Goal: Register for event/course

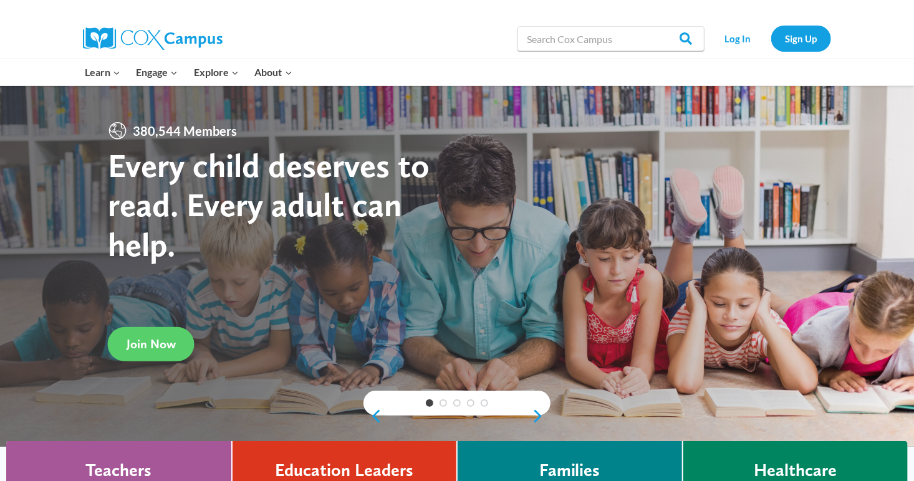
click at [178, 145] on div "380,544 Members Every child deserves to read. Every adult can help." at bounding box center [283, 215] width 350 height 188
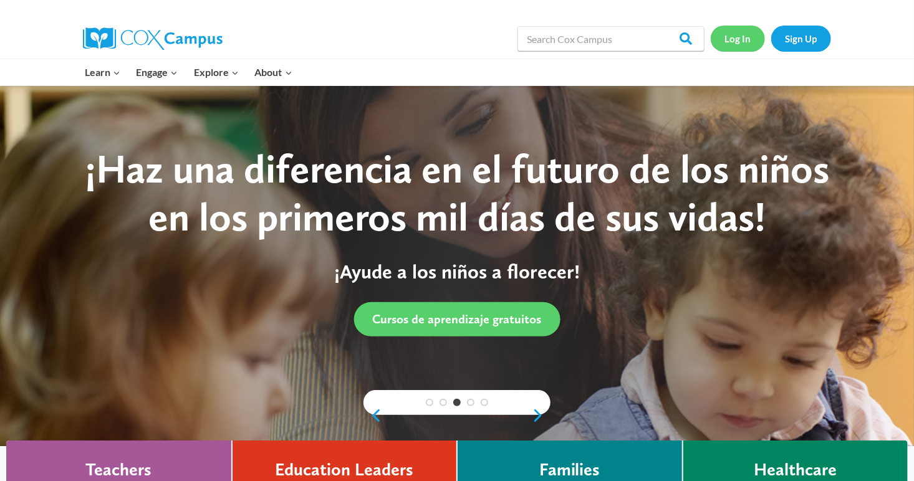
click at [750, 40] on link "Log In" at bounding box center [738, 39] width 54 height 26
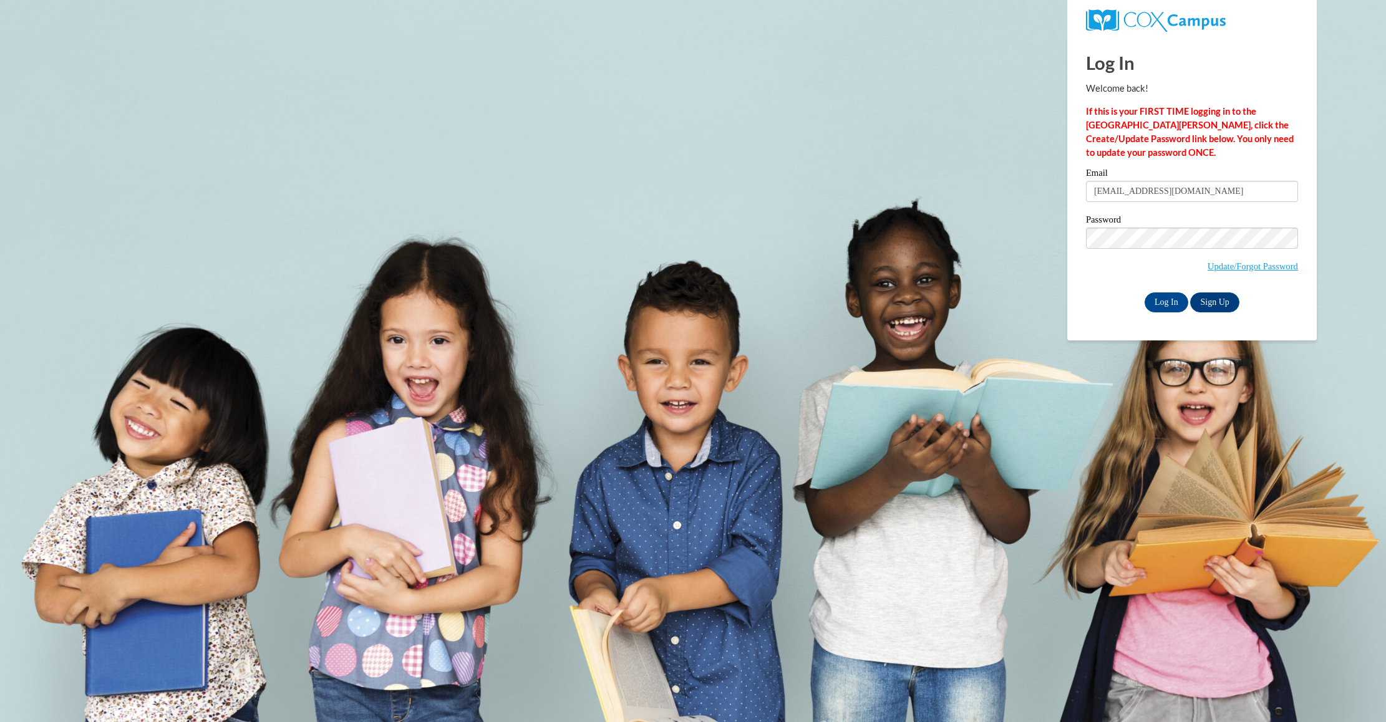
click at [1127, 198] on input "patriciab51@icloud.com" at bounding box center [1192, 191] width 212 height 21
click at [1169, 301] on input "Log In" at bounding box center [1166, 302] width 44 height 20
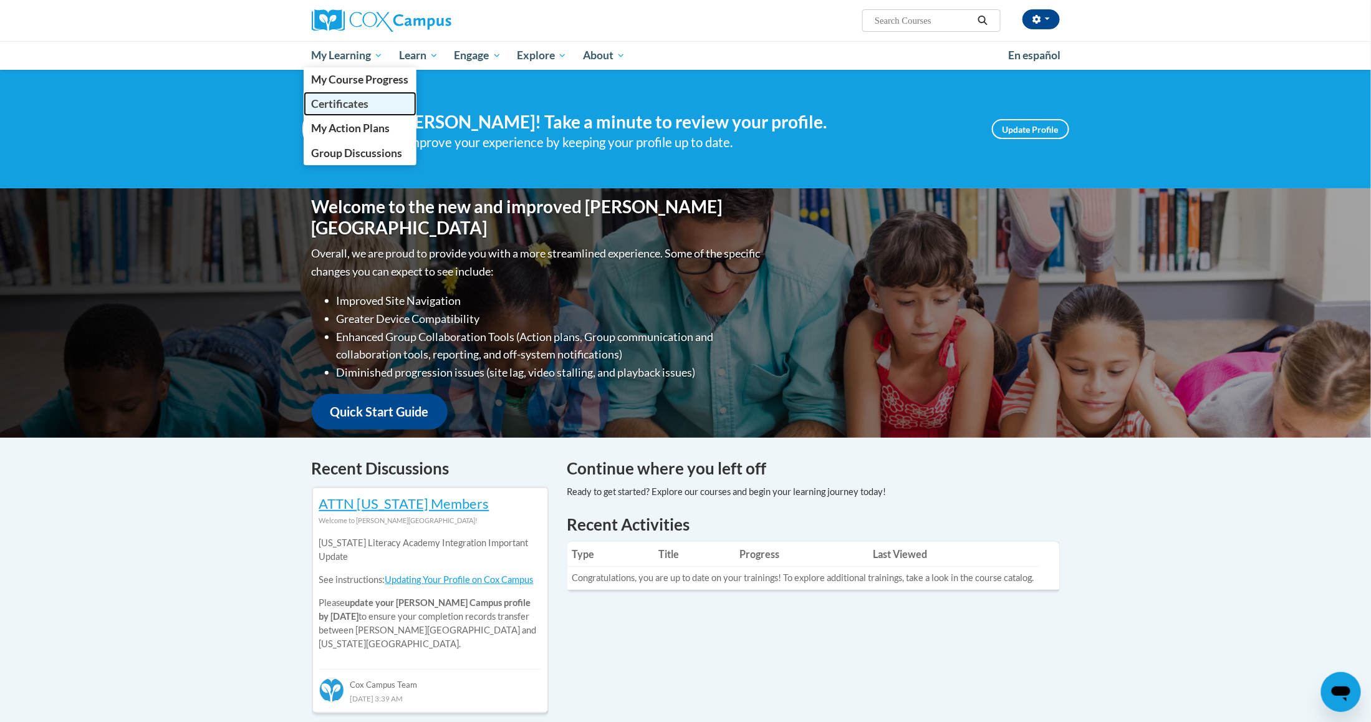
click at [360, 102] on span "Certificates" at bounding box center [339, 103] width 57 height 13
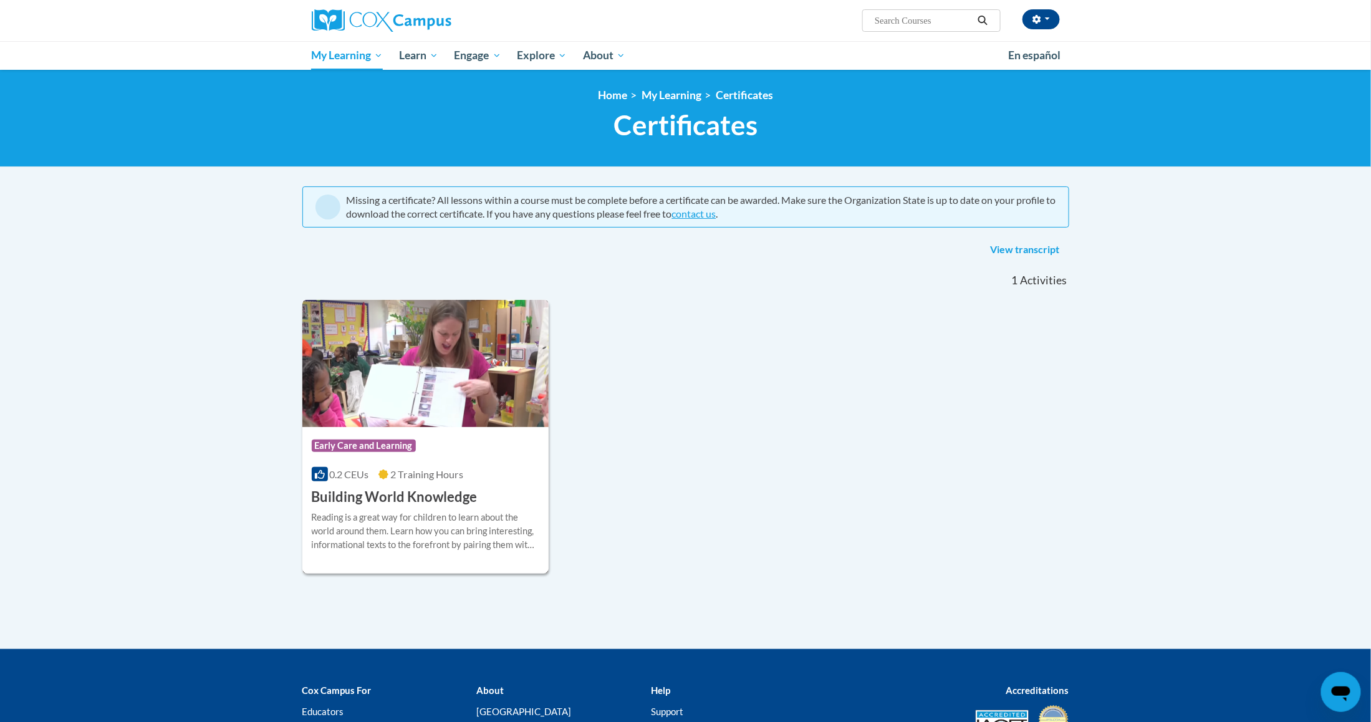
click at [468, 440] on div "Course Category: Early Care and Learning" at bounding box center [426, 447] width 228 height 28
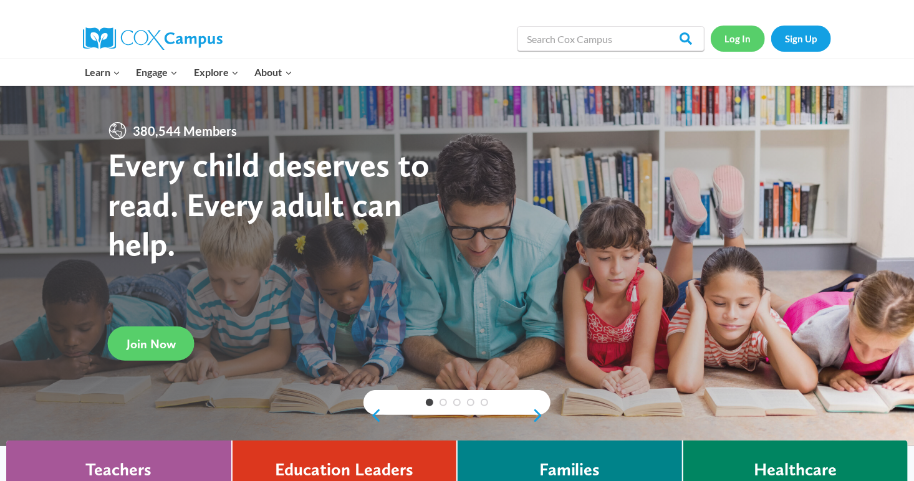
click at [741, 39] on link "Log In" at bounding box center [738, 39] width 54 height 26
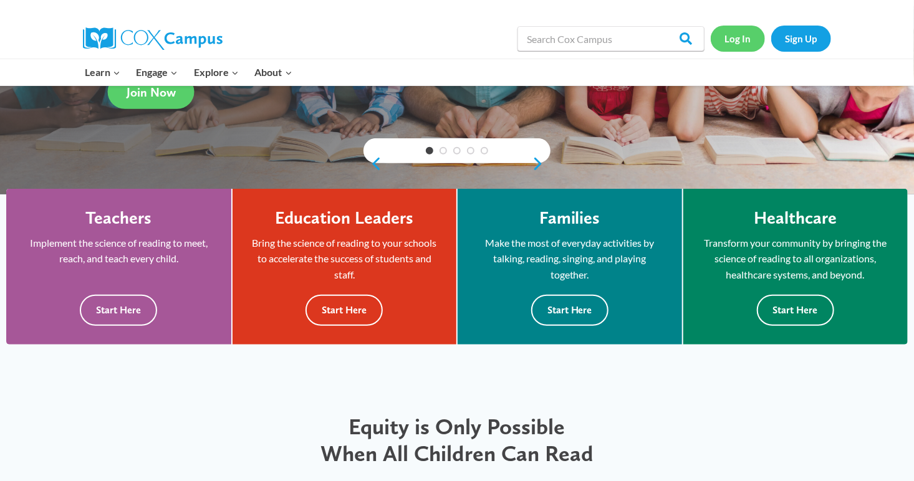
scroll to position [359, 0]
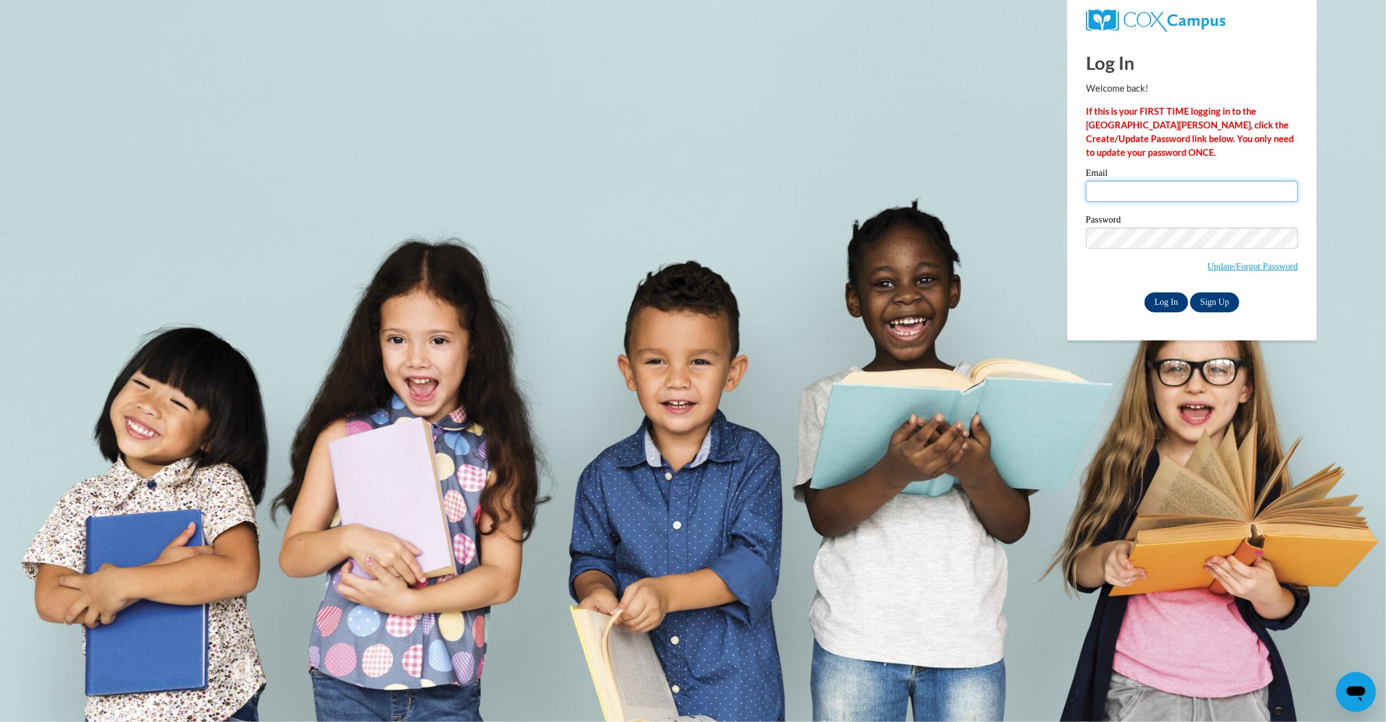
type input "patriciab51@icloud.com"
click at [1168, 309] on input "Log In" at bounding box center [1166, 302] width 44 height 20
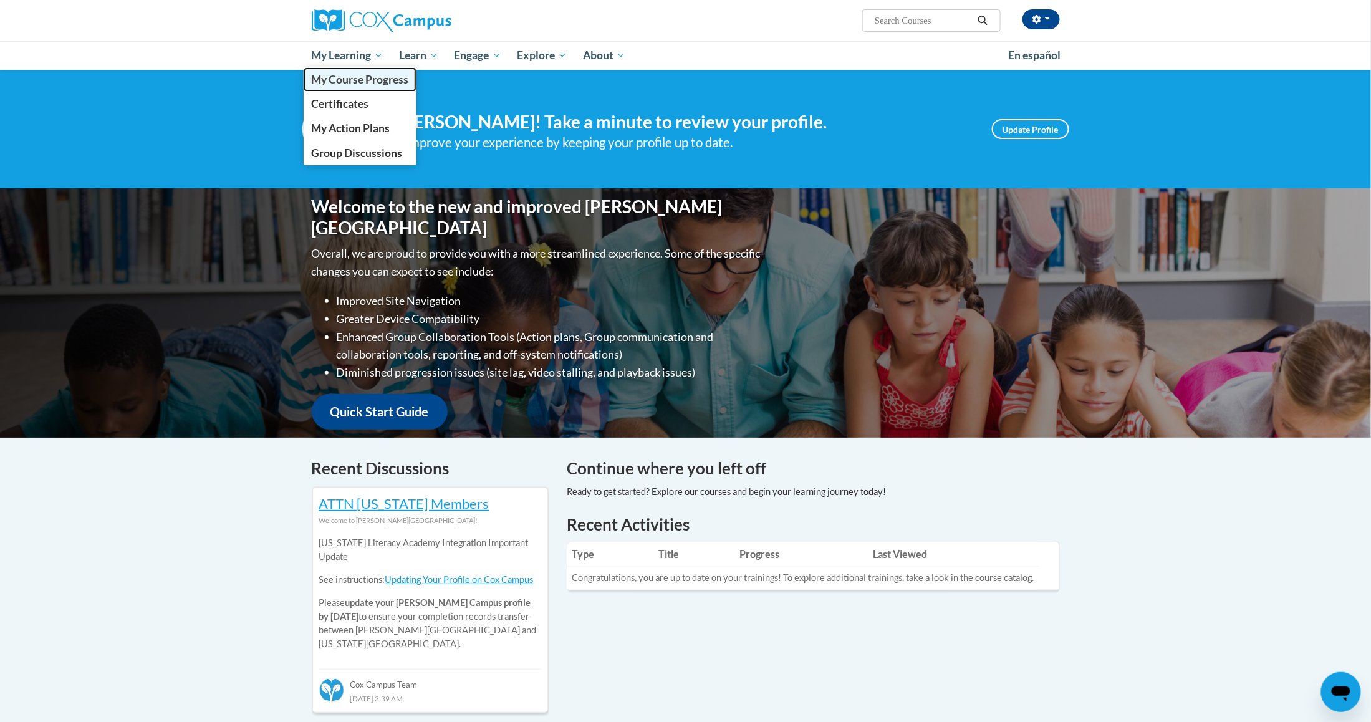
click at [351, 73] on span "My Course Progress" at bounding box center [359, 79] width 97 height 13
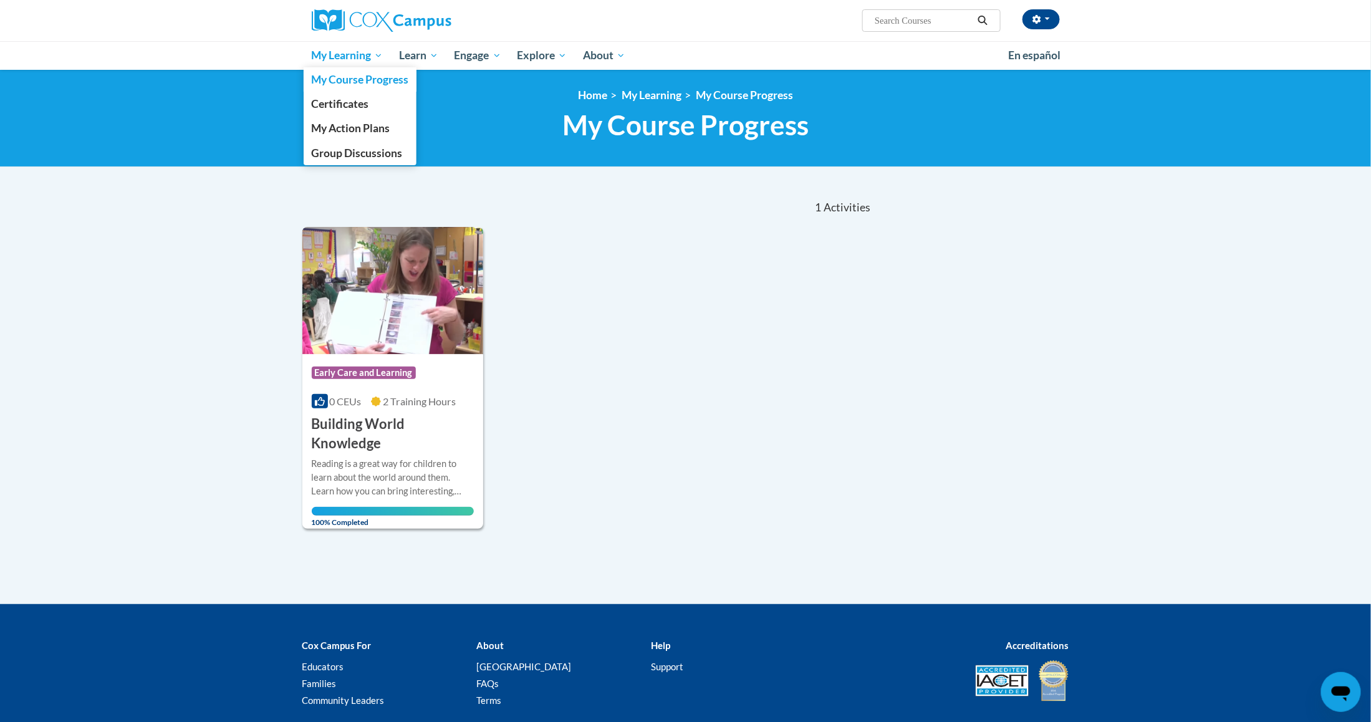
click at [364, 55] on span "My Learning" at bounding box center [347, 55] width 72 height 15
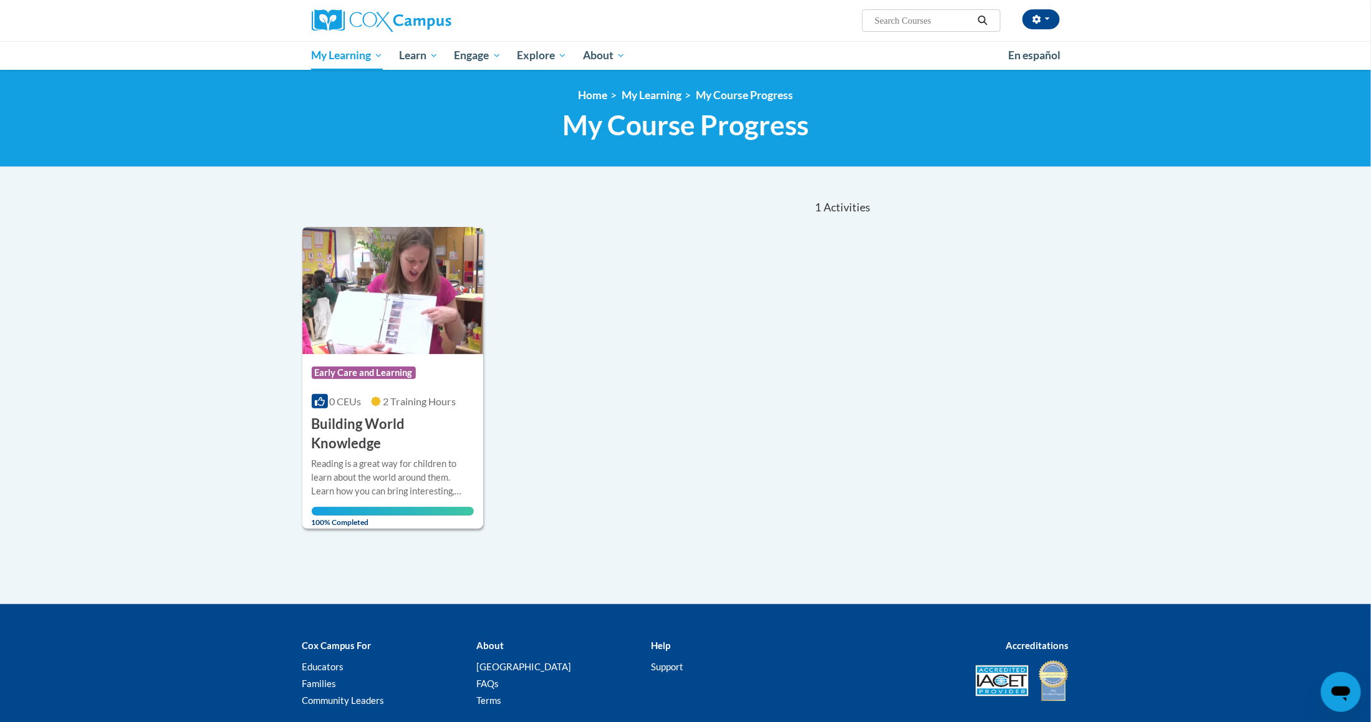
click at [921, 24] on input "Search..." at bounding box center [924, 20] width 100 height 15
type input "talk with me"
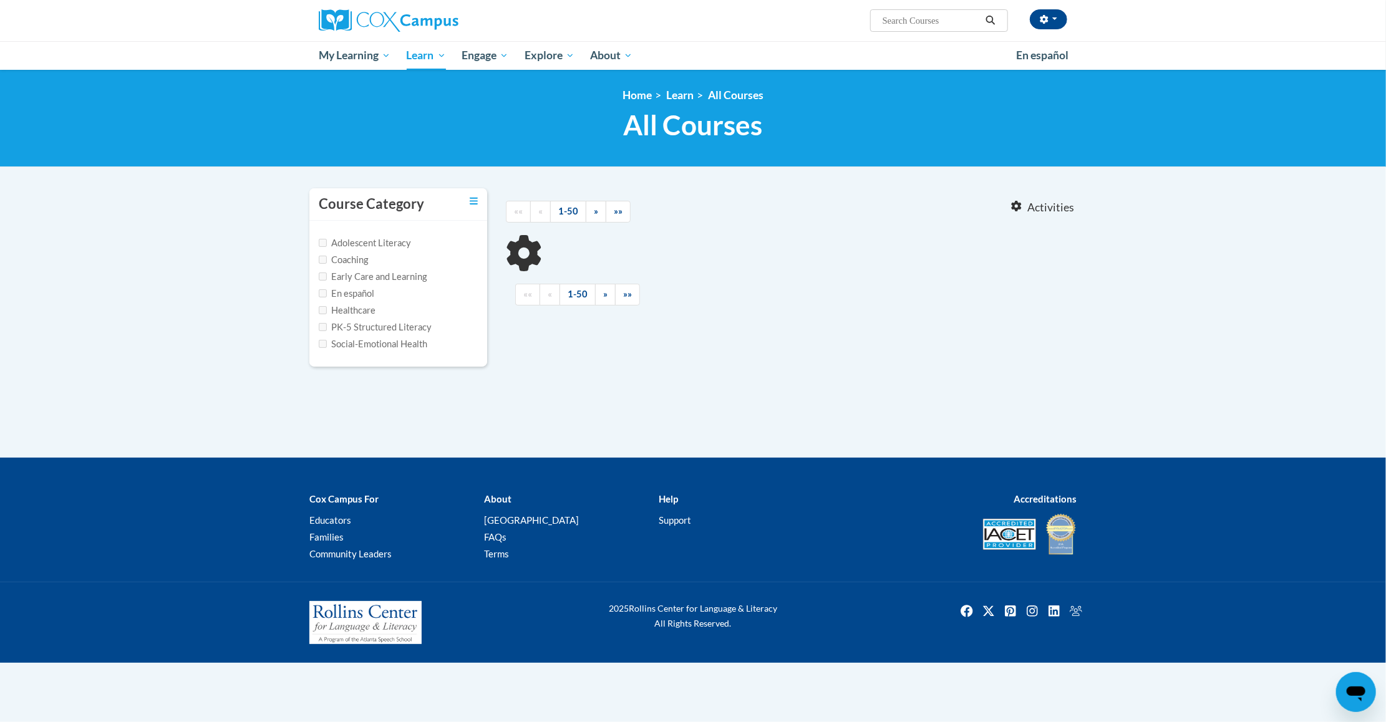
click at [370, 278] on label "Early Care and Learning" at bounding box center [373, 277] width 108 height 14
click at [327, 278] on input "Early Care and Learning" at bounding box center [323, 277] width 8 height 8
checkbox input "true"
type input "talk with me"
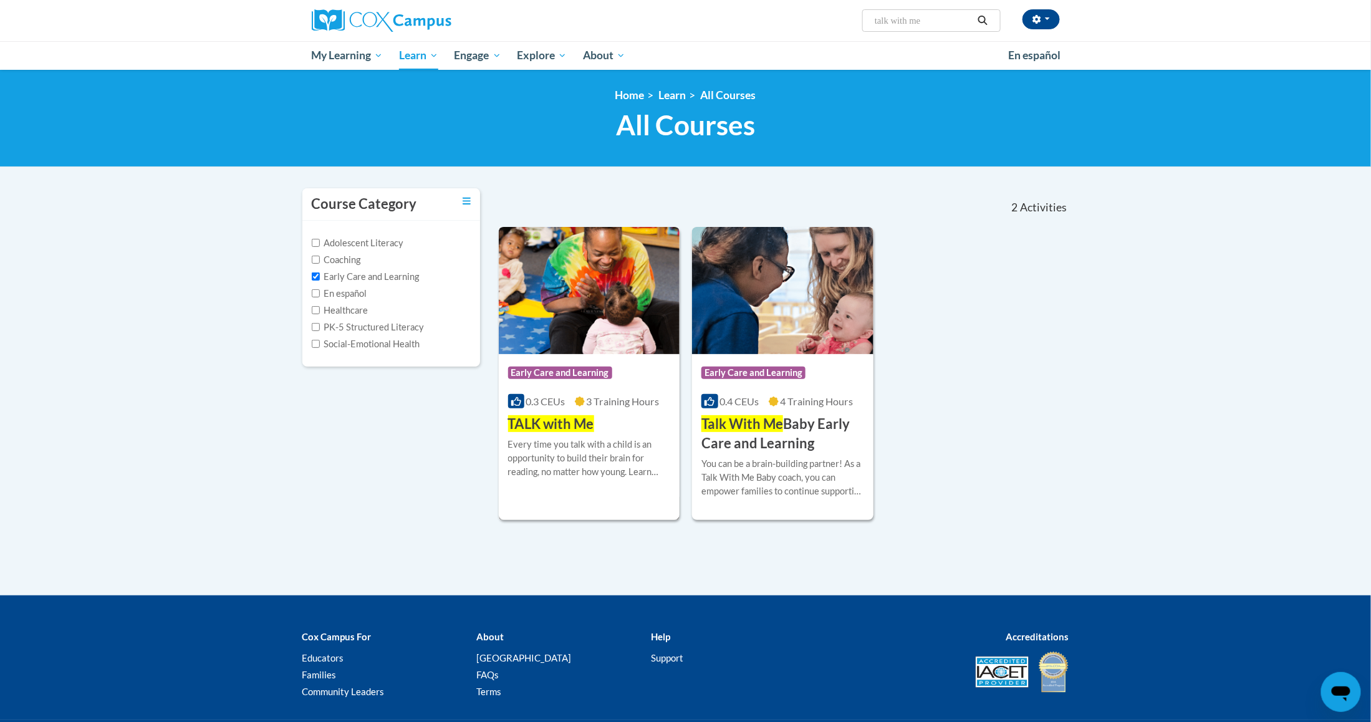
click at [587, 324] on img at bounding box center [589, 290] width 181 height 127
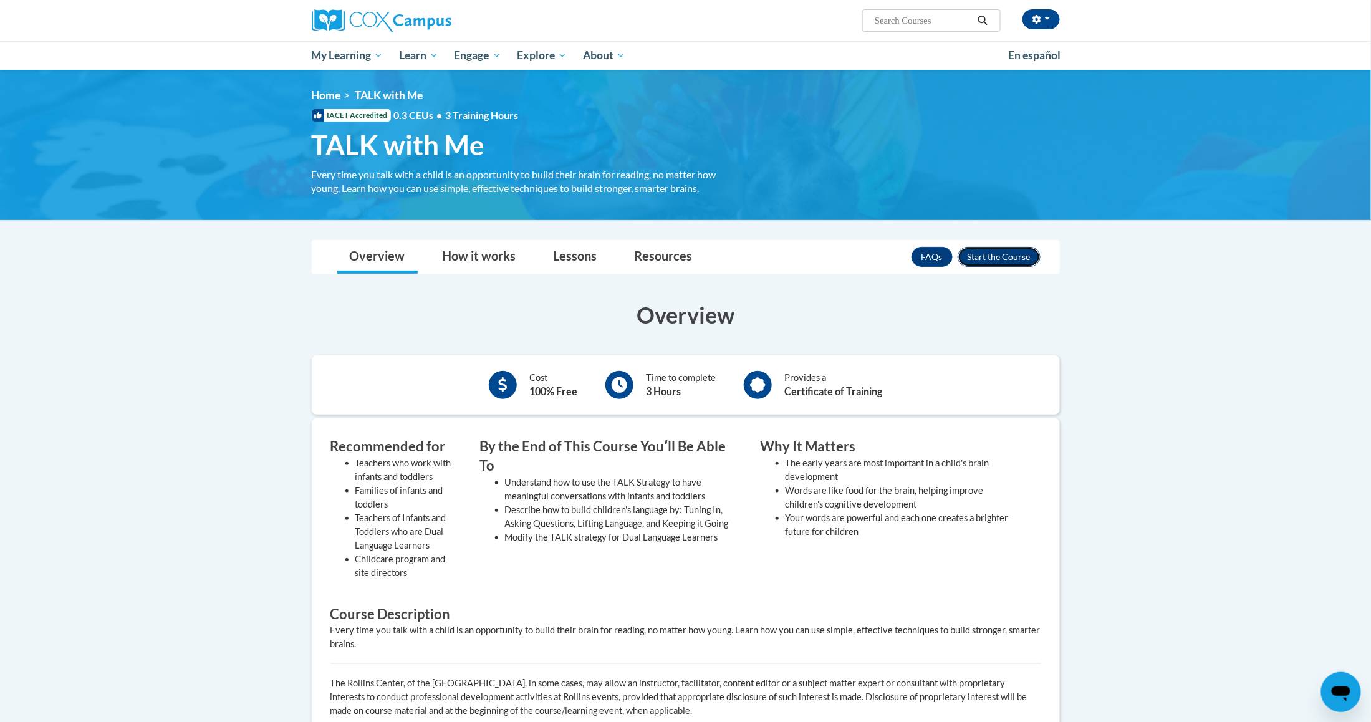
click at [1007, 258] on button "Enroll" at bounding box center [999, 257] width 83 height 20
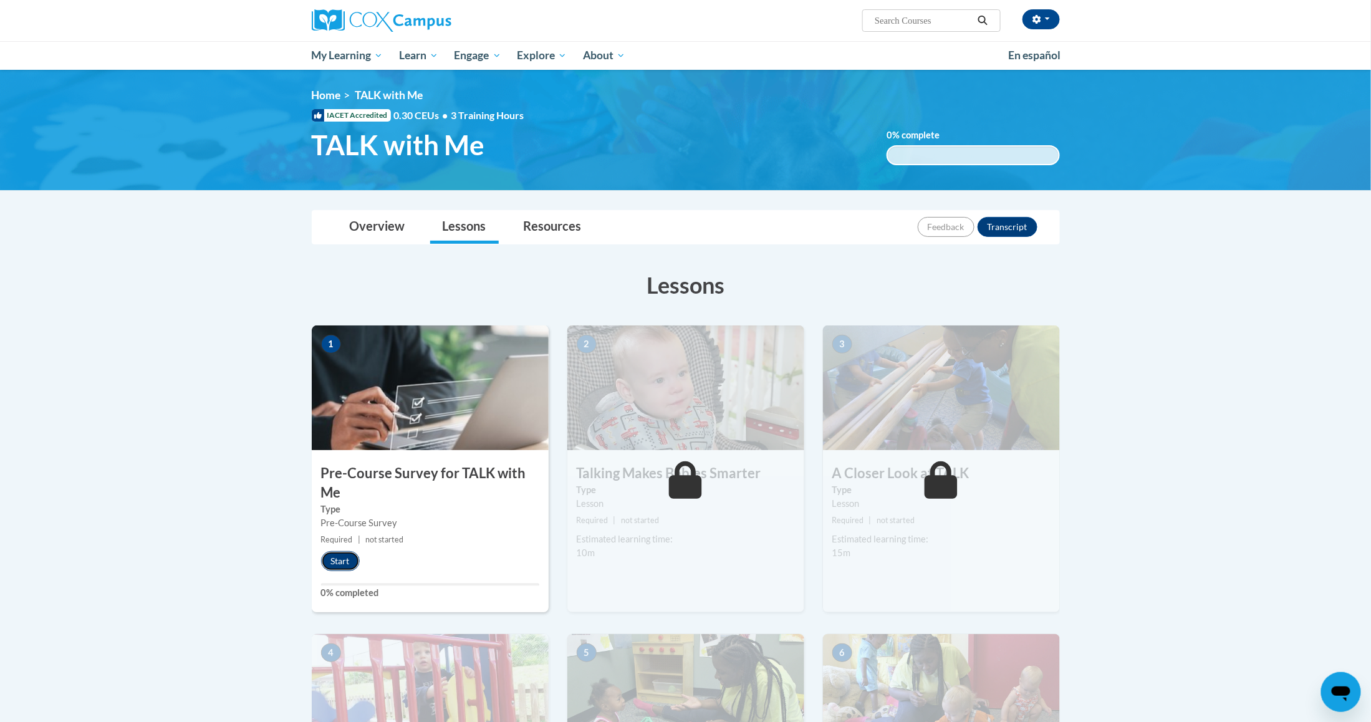
click at [333, 559] on button "Start" at bounding box center [340, 561] width 39 height 20
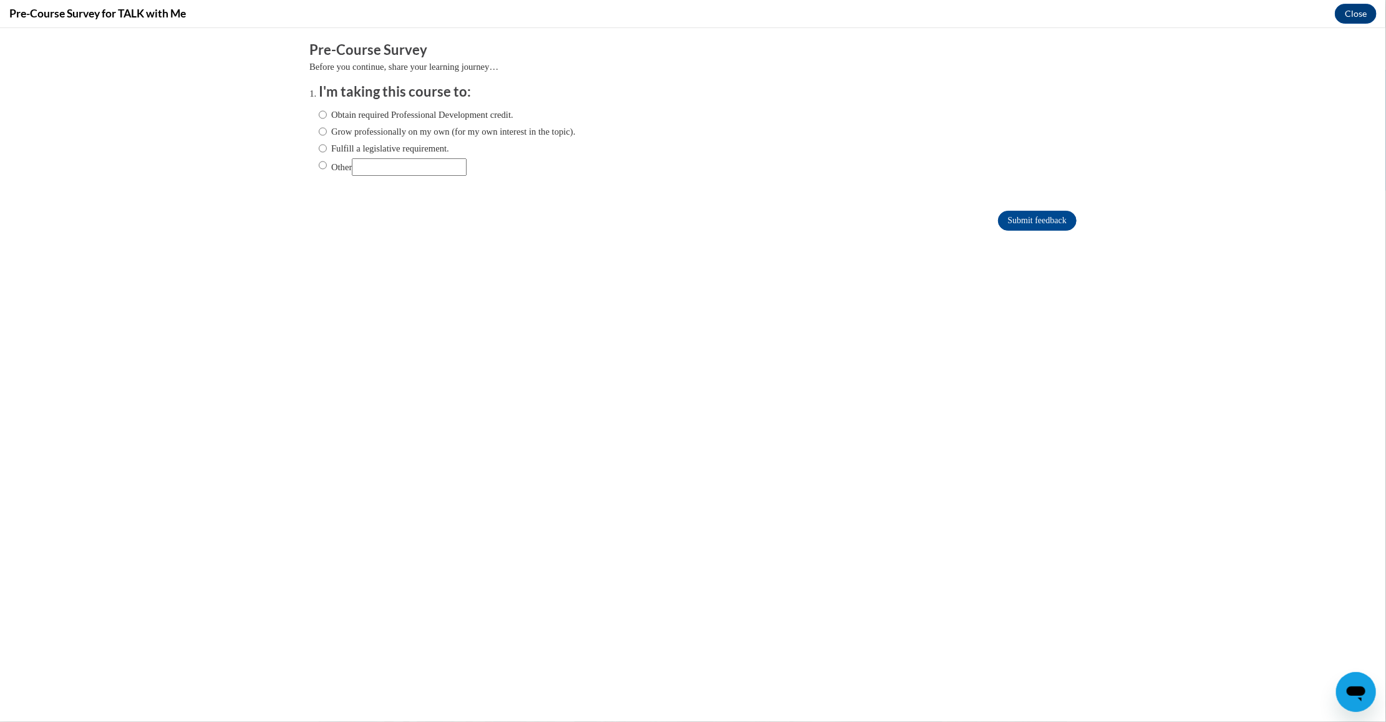
click at [400, 115] on label "Obtain required Professional Development credit." at bounding box center [416, 114] width 195 height 14
click at [327, 115] on input "Obtain required Professional Development credit." at bounding box center [323, 114] width 8 height 14
radio input "true"
click at [1011, 211] on input "Submit feedback" at bounding box center [1037, 220] width 79 height 20
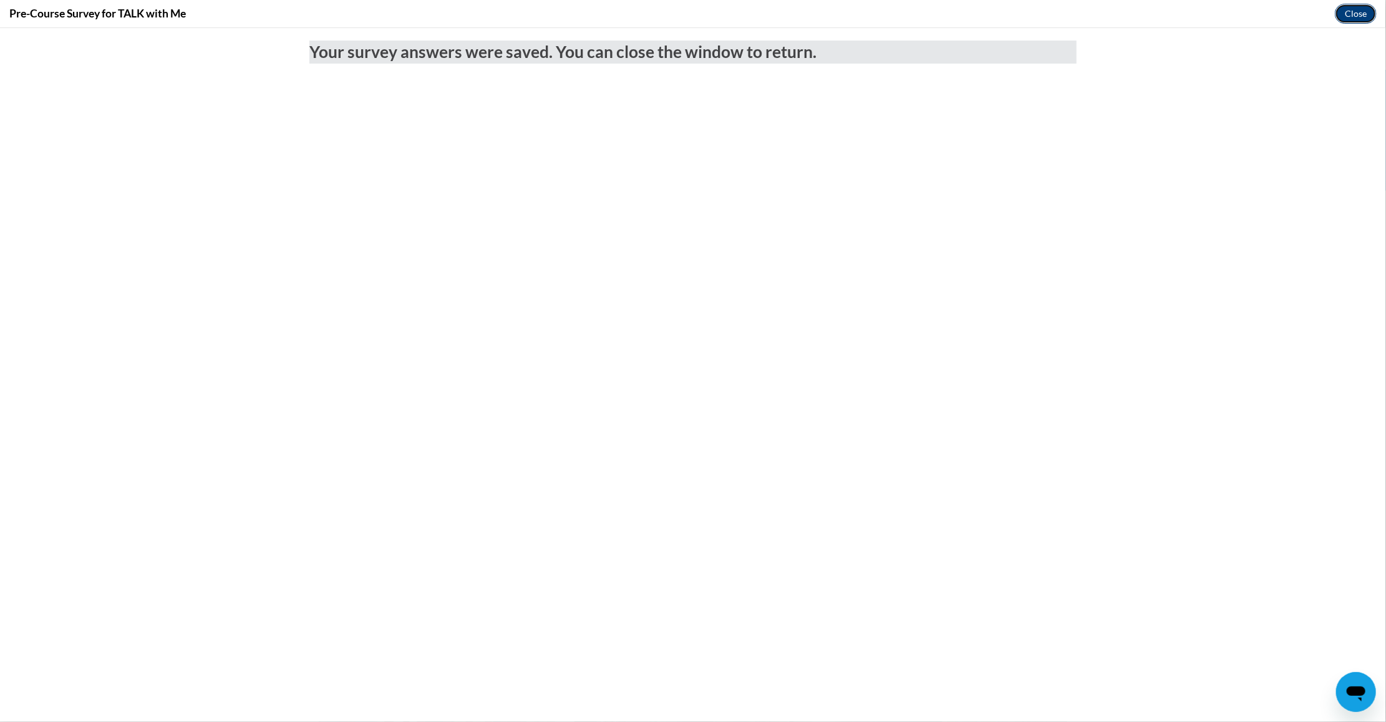
click at [1359, 12] on button "Close" at bounding box center [1355, 14] width 42 height 20
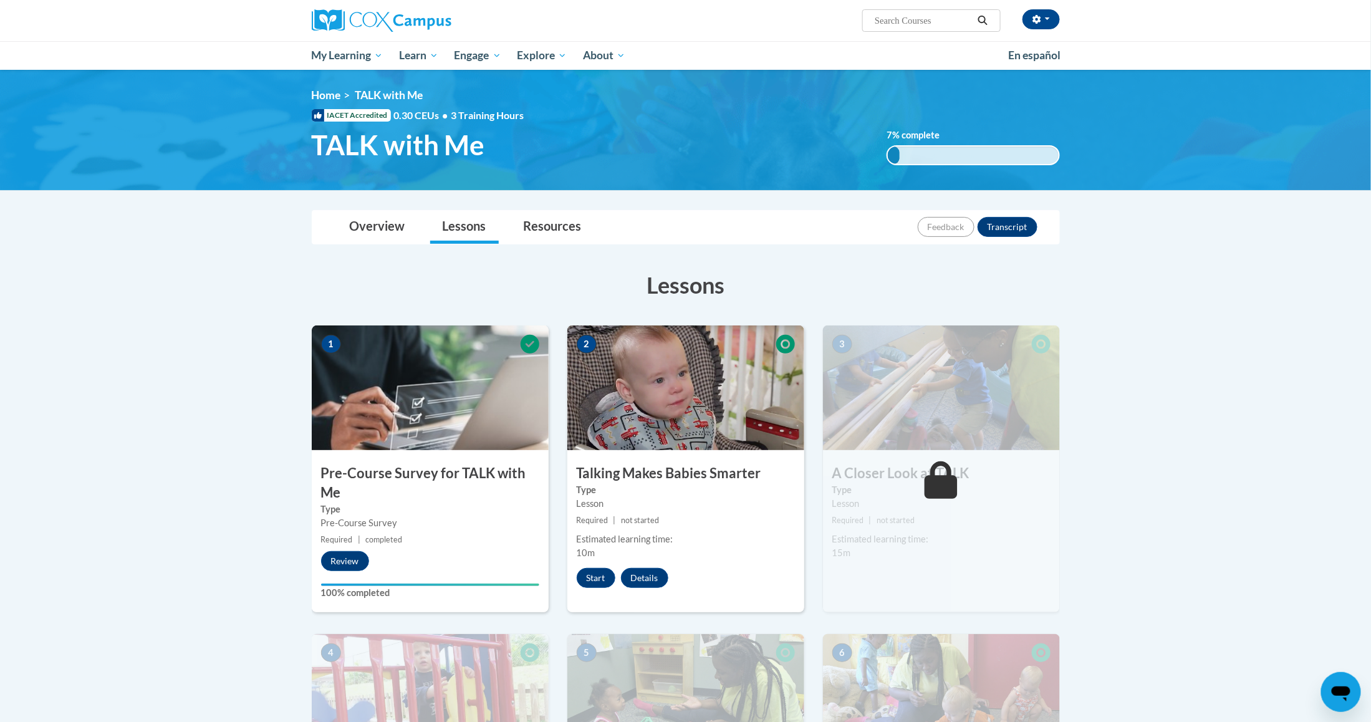
drag, startPoint x: 1088, startPoint y: 609, endPoint x: 1013, endPoint y: 563, distance: 87.6
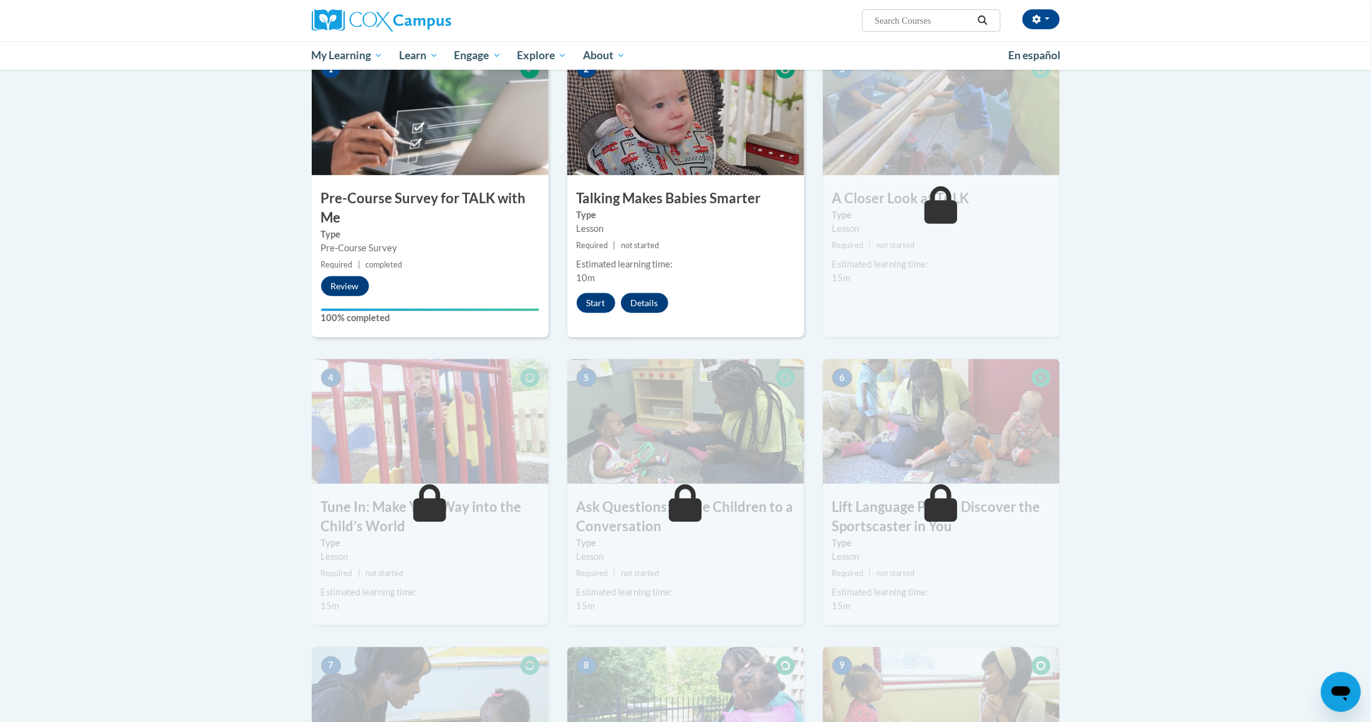
scroll to position [433, 0]
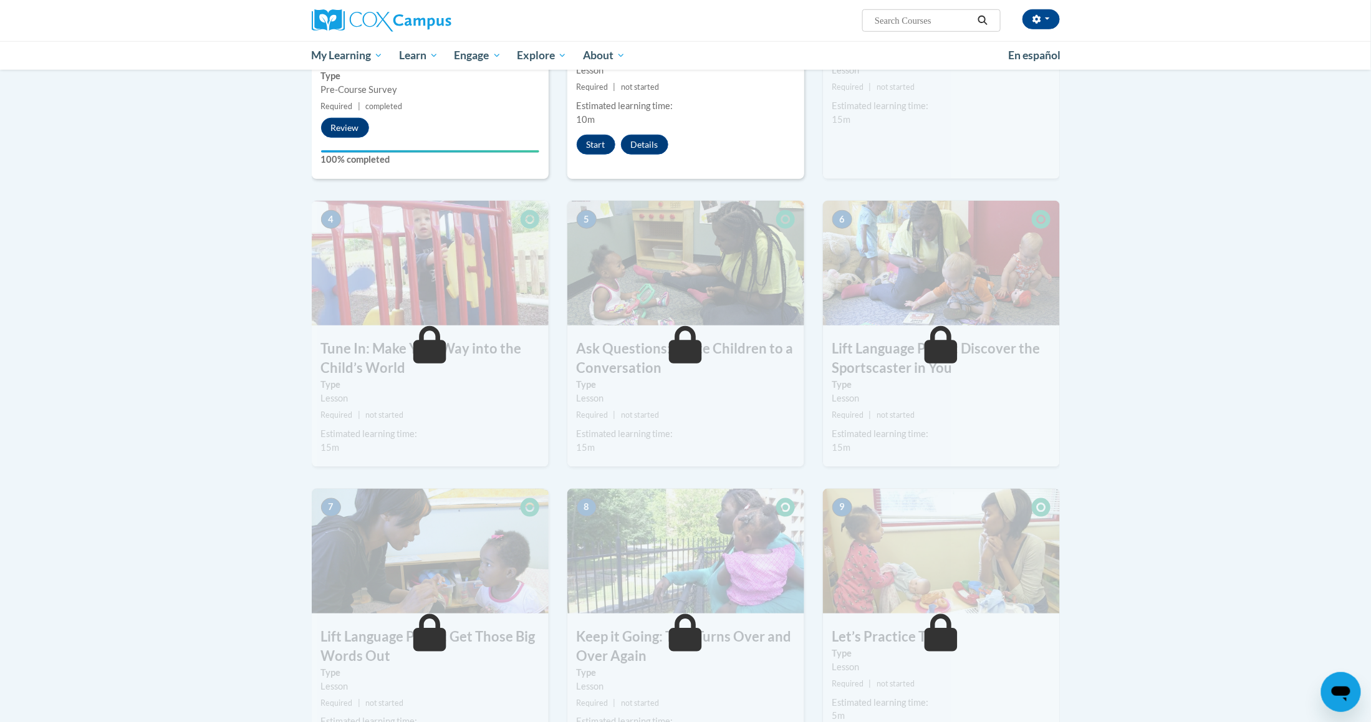
click at [1190, 322] on body "Patrica Ball (America/Chicago UTC-05:00) My Profile Inbox My Transcripts Log Ou…" at bounding box center [685, 616] width 1371 height 2098
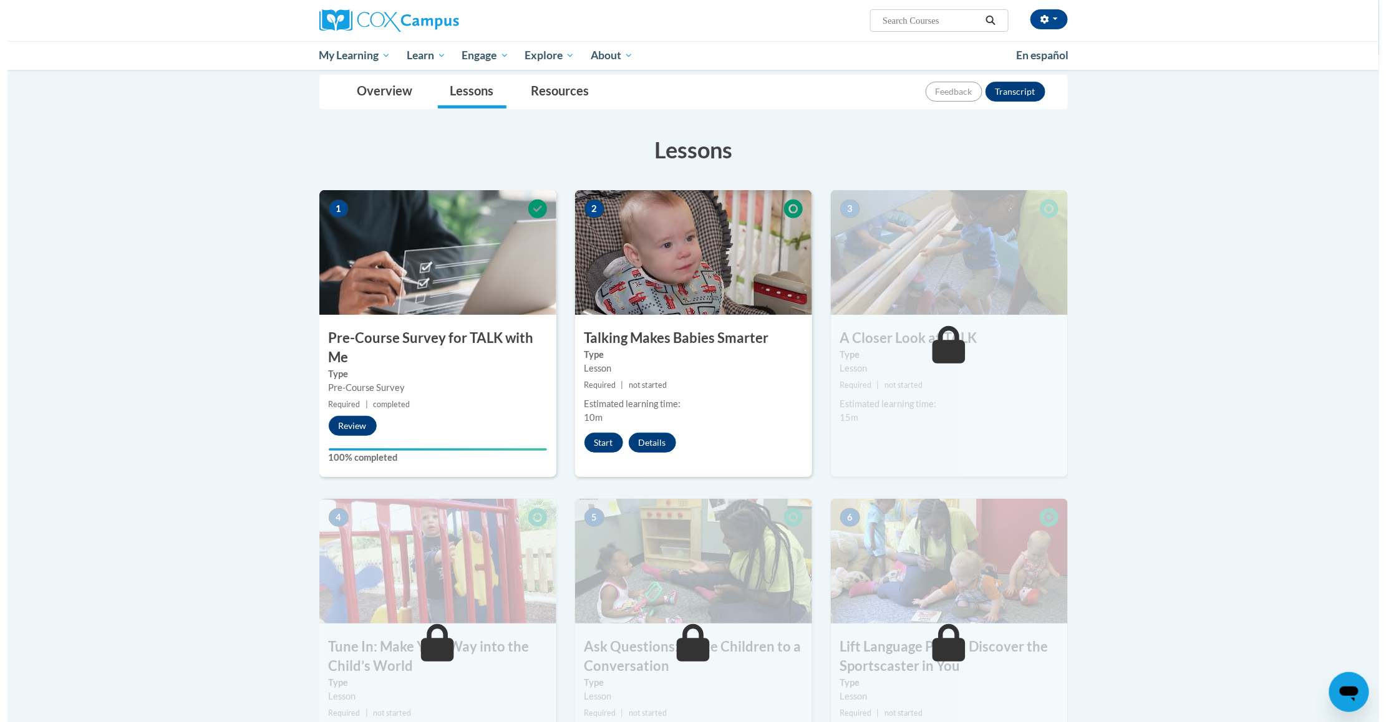
scroll to position [124, 0]
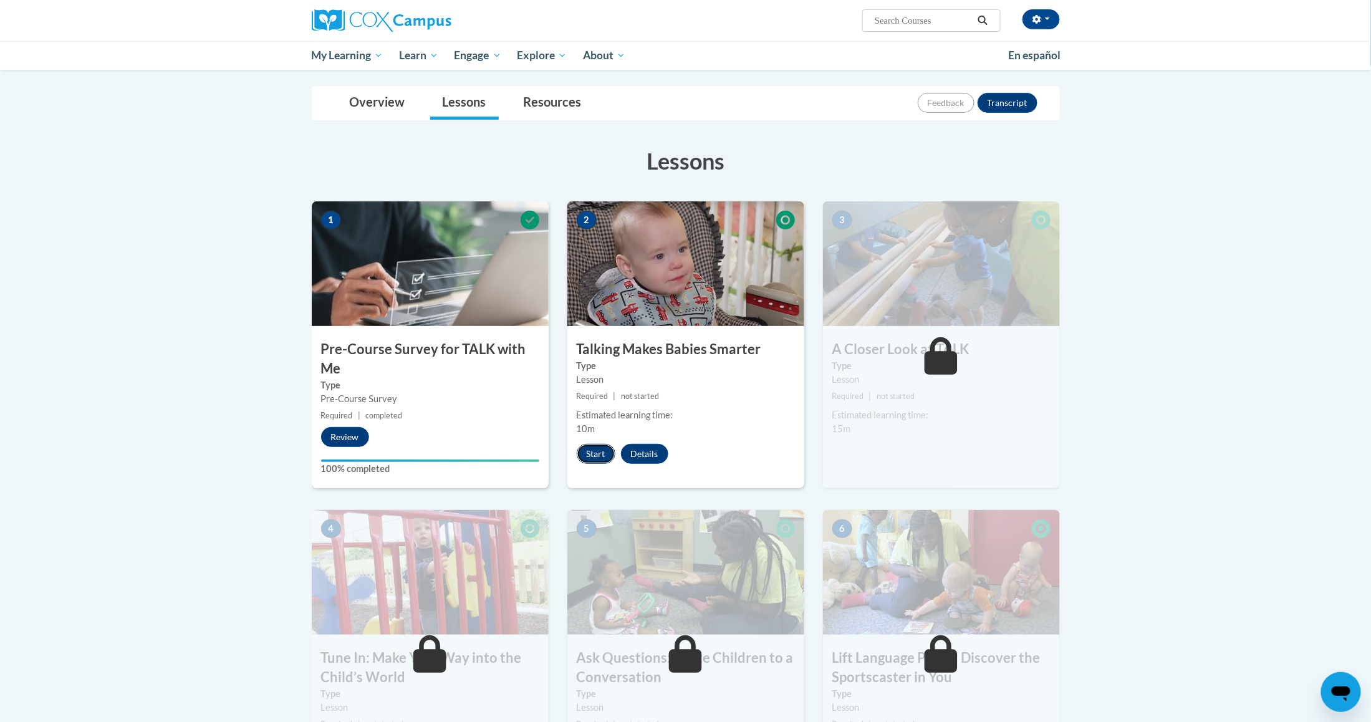
click at [599, 450] on button "Start" at bounding box center [596, 454] width 39 height 20
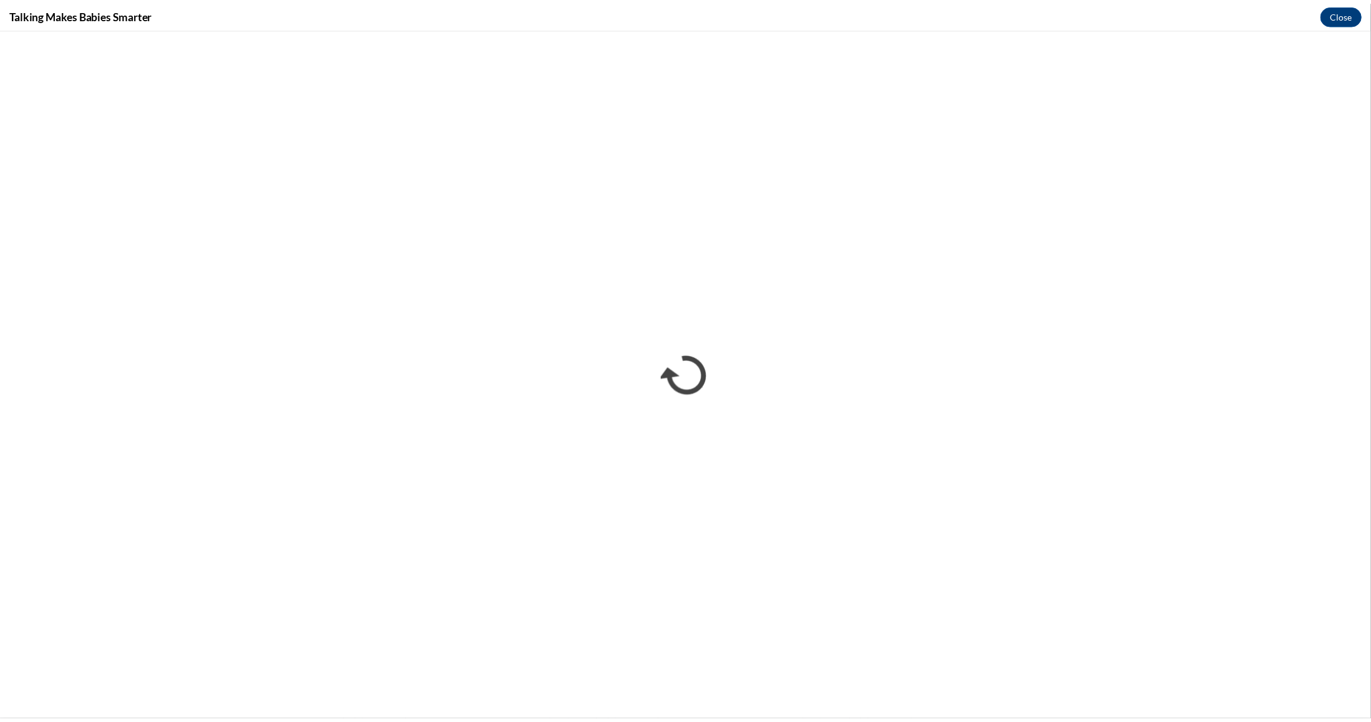
scroll to position [0, 0]
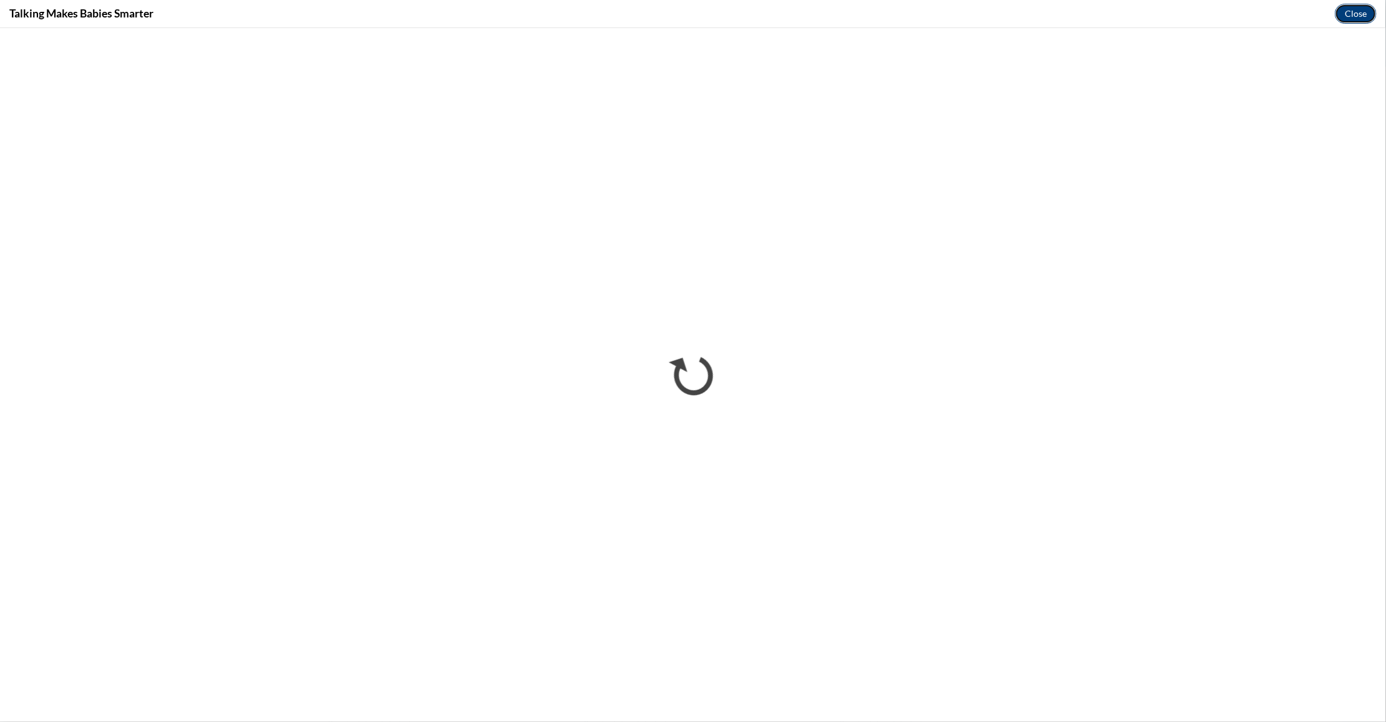
click at [1351, 14] on button "Close" at bounding box center [1355, 14] width 42 height 20
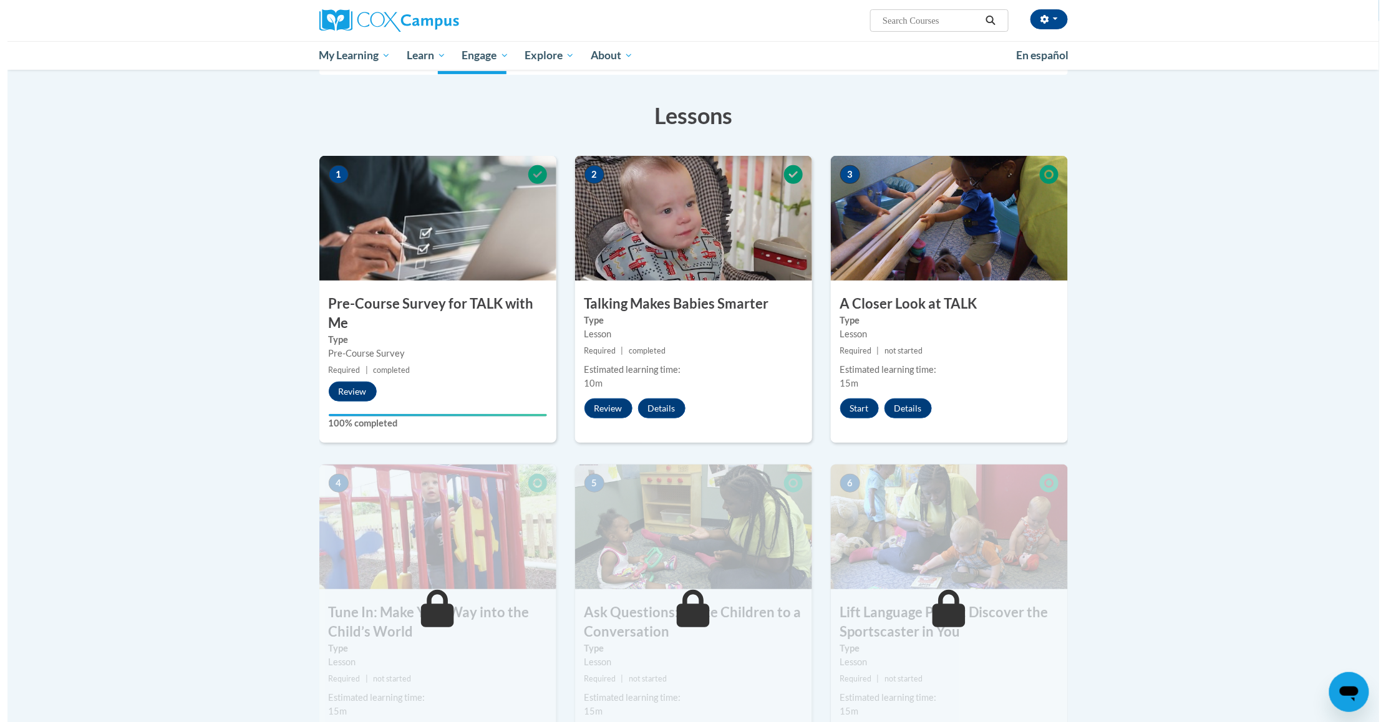
scroll to position [167, 0]
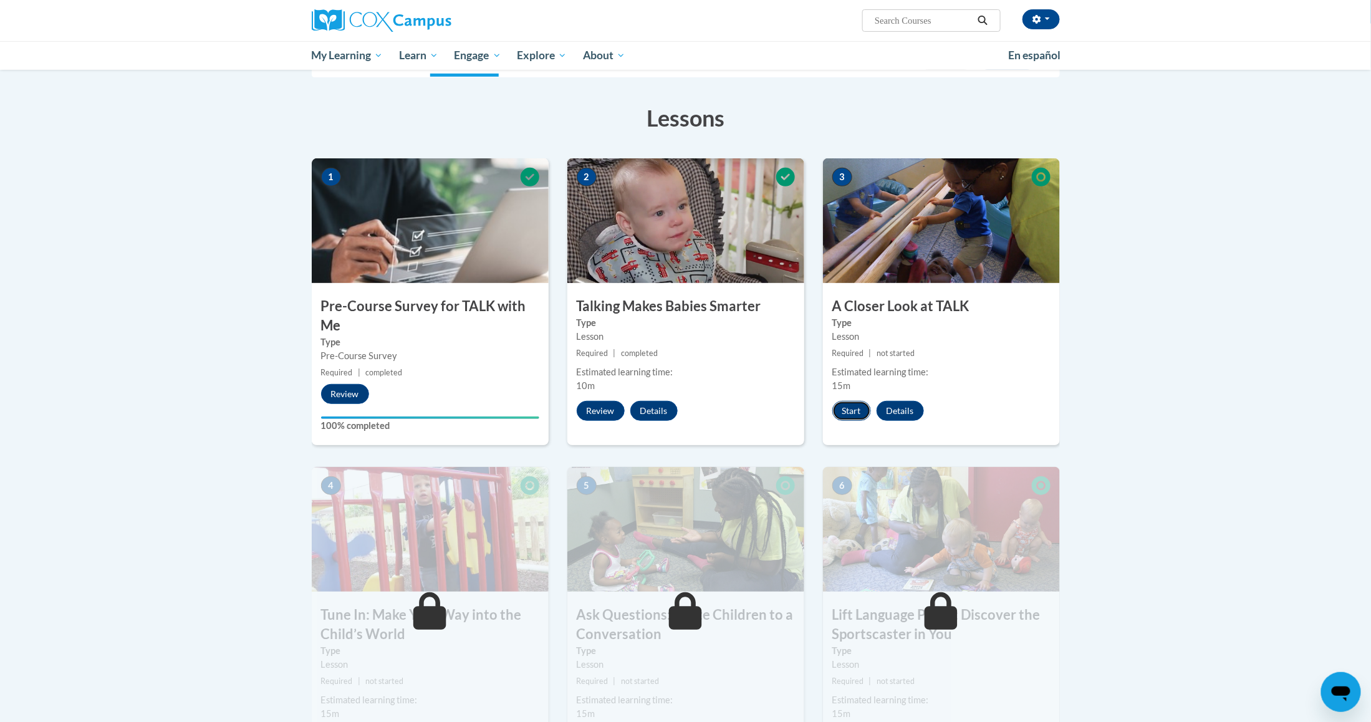
click at [849, 408] on button "Start" at bounding box center [851, 411] width 39 height 20
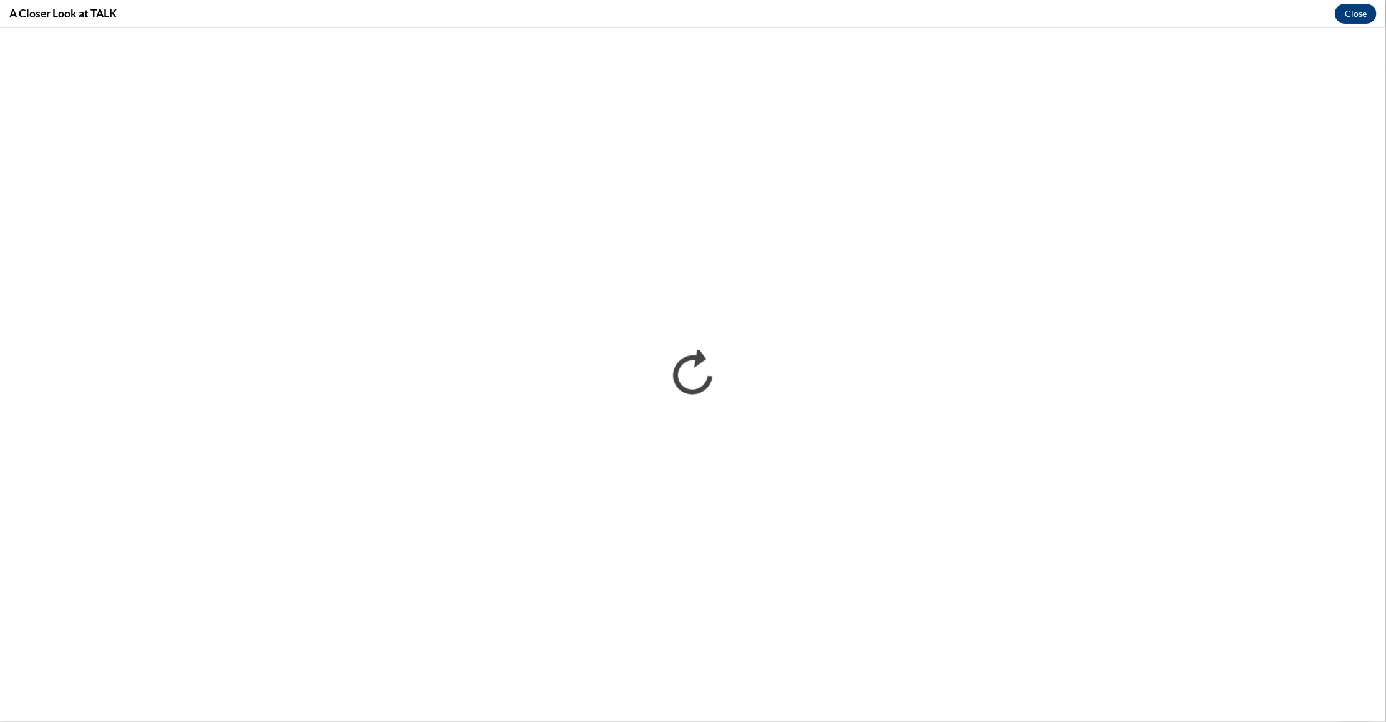
scroll to position [0, 0]
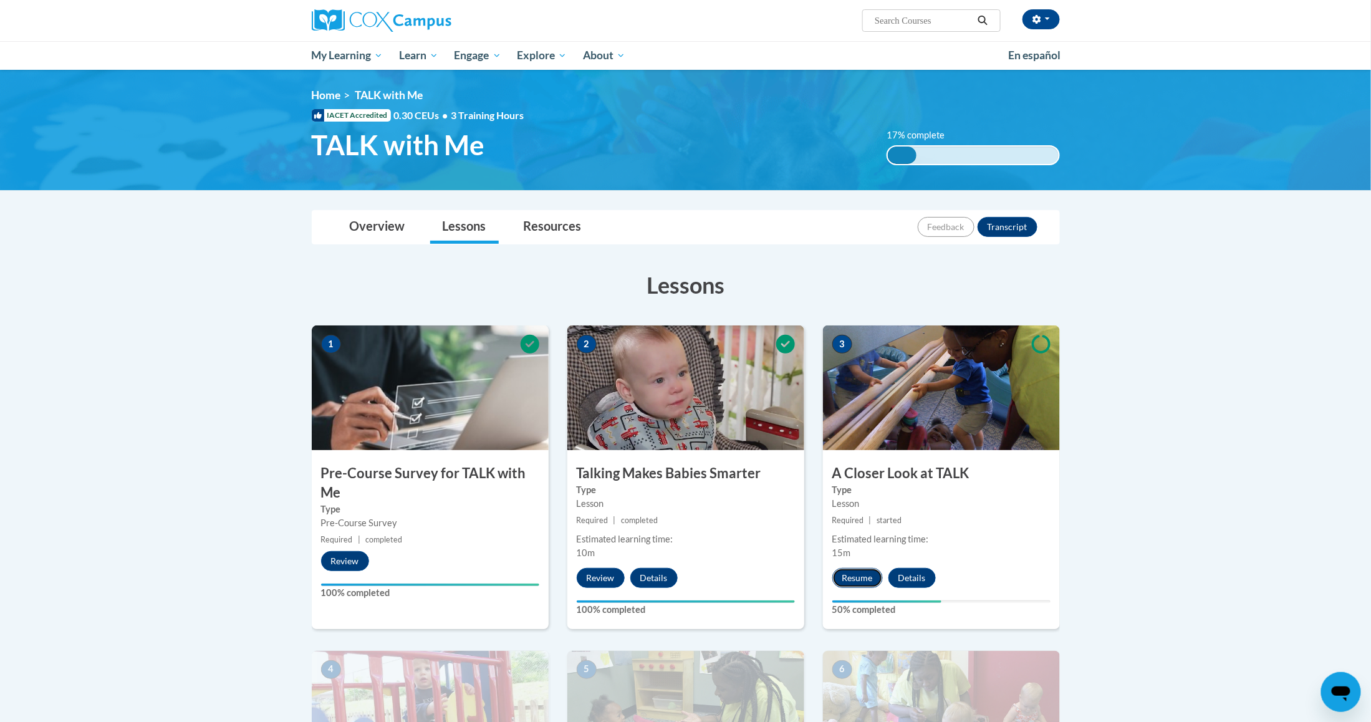
click at [865, 568] on button "Resume" at bounding box center [857, 578] width 51 height 20
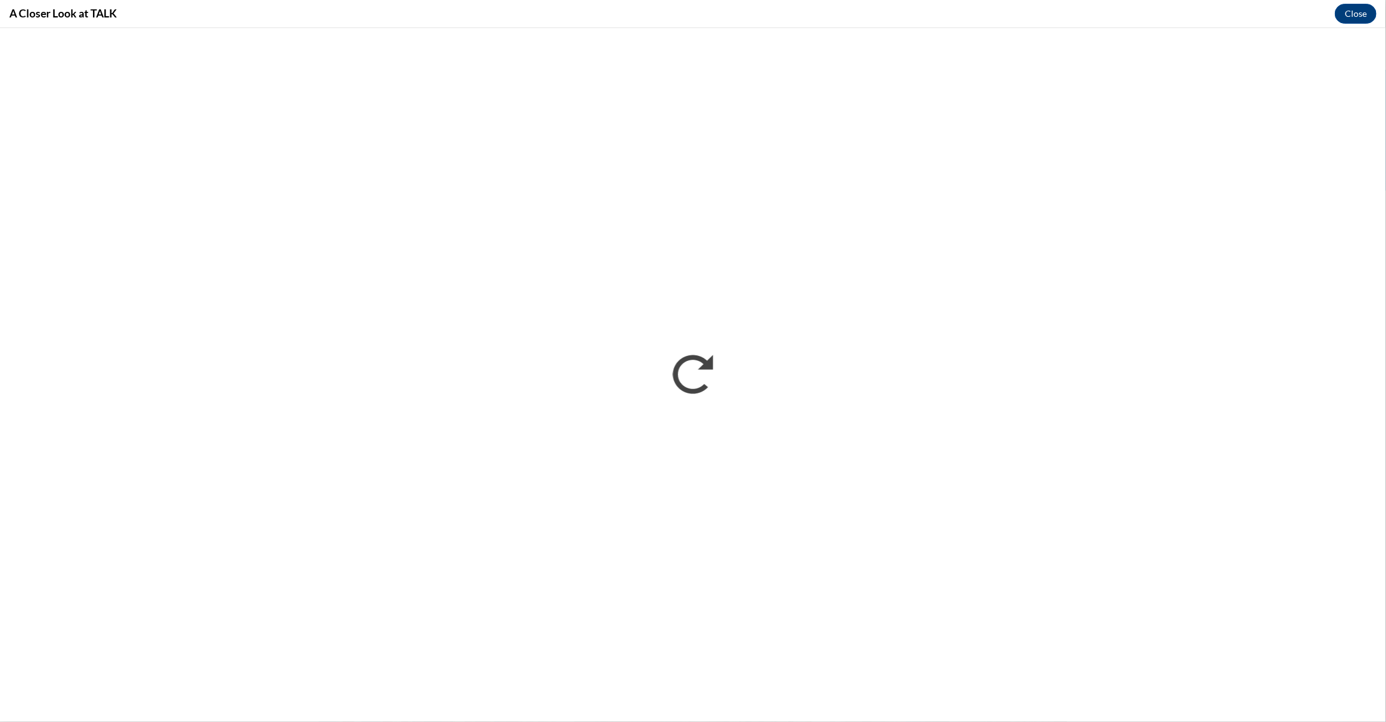
click at [1362, 25] on div "A Closer Look at TALK Close" at bounding box center [693, 14] width 1386 height 28
click at [1361, 12] on button "Close" at bounding box center [1355, 14] width 42 height 20
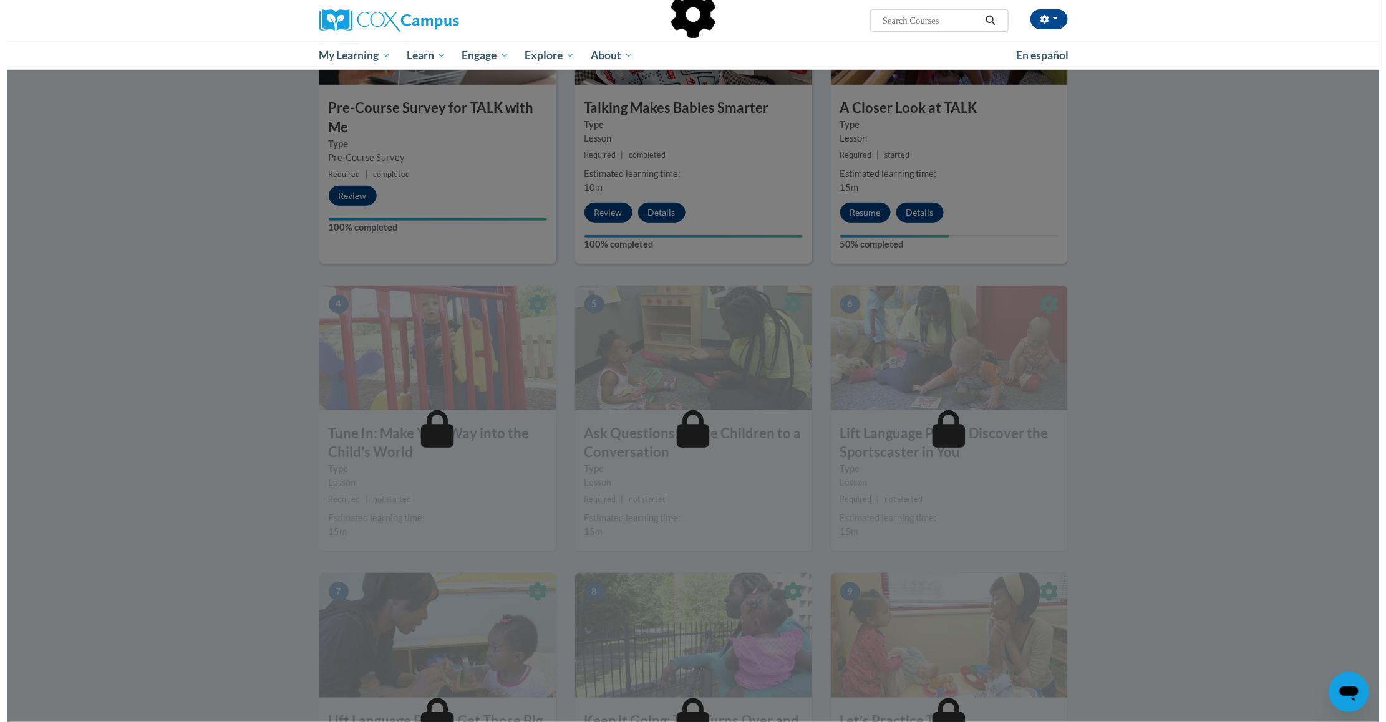
scroll to position [368, 0]
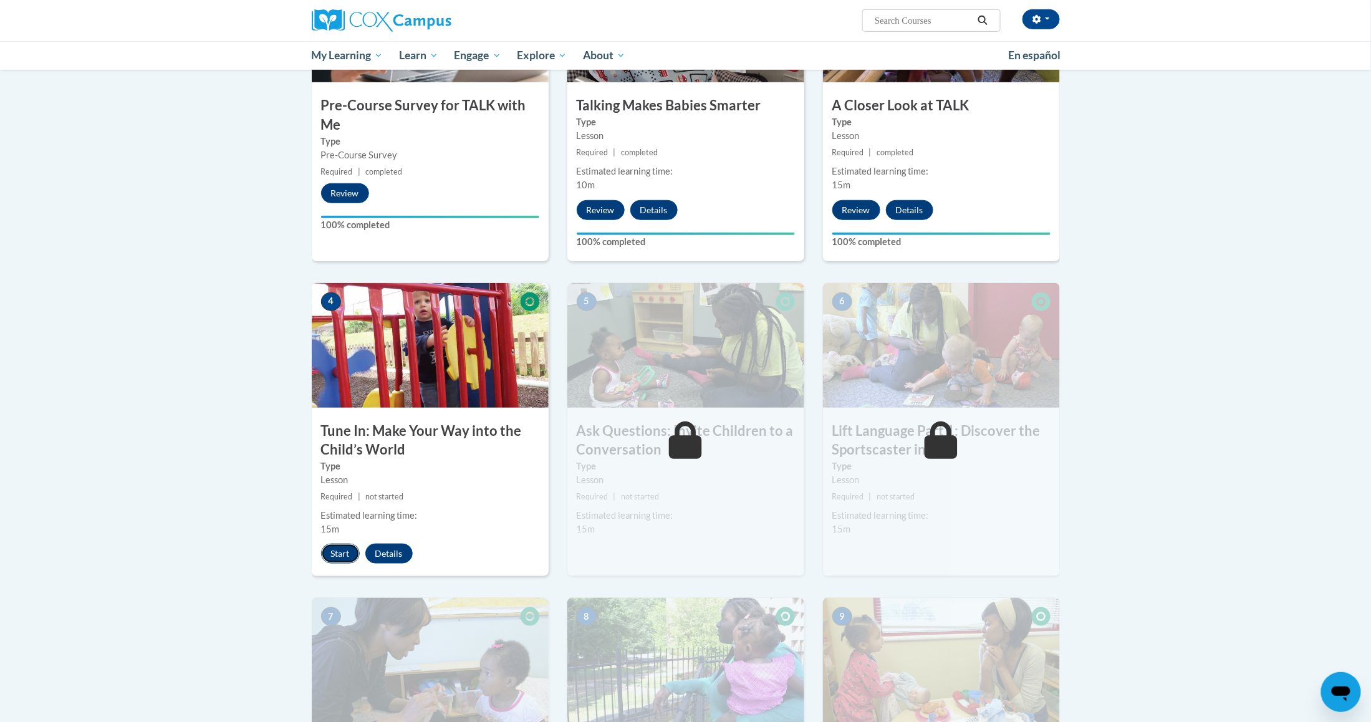
click at [334, 554] on button "Start" at bounding box center [340, 554] width 39 height 20
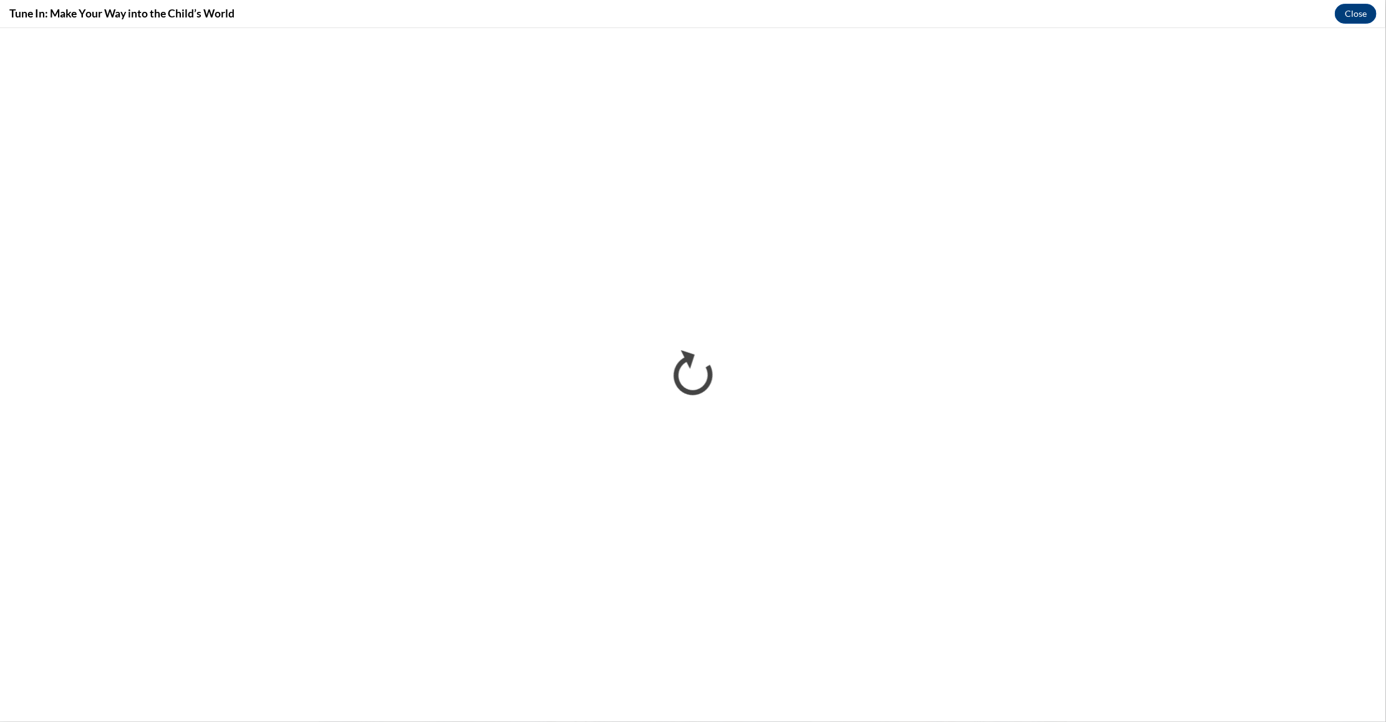
scroll to position [0, 0]
